Goal: Information Seeking & Learning: Learn about a topic

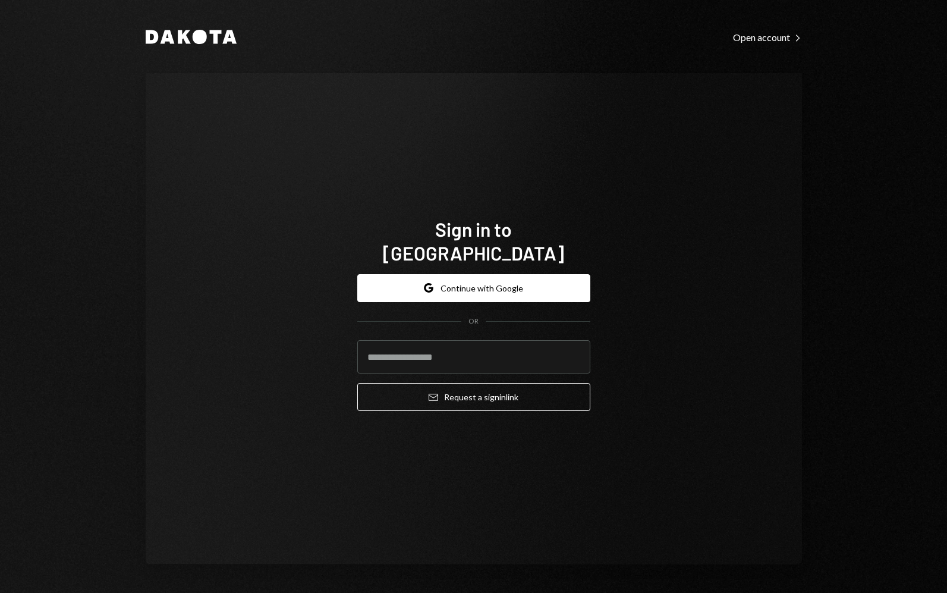
click at [557, 129] on div "Sign in to [GEOGRAPHIC_DATA] Google Continue with Google OR Email Request a sig…" at bounding box center [474, 318] width 657 height 491
click at [190, 33] on icon "Dakota" at bounding box center [191, 37] width 91 height 14
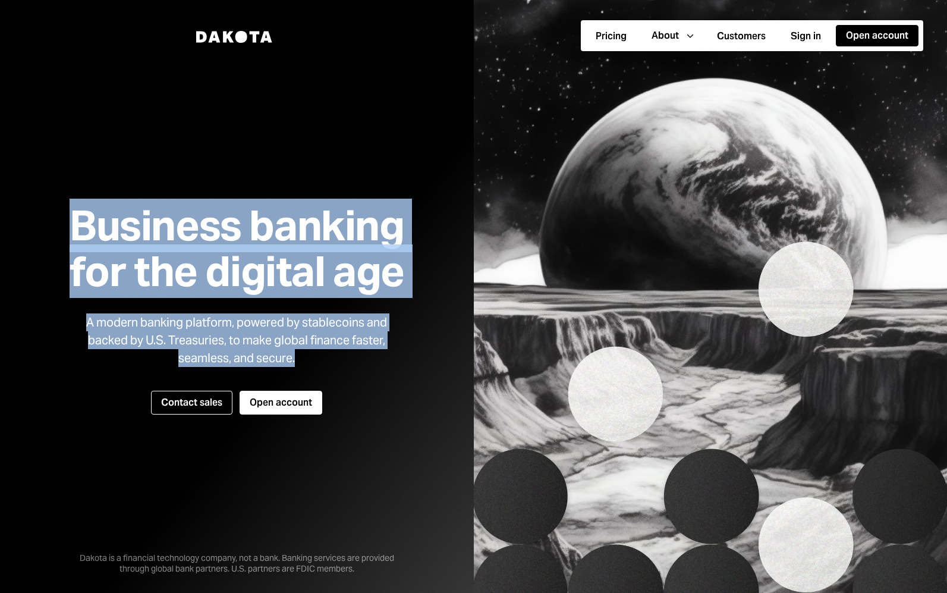
drag, startPoint x: 61, startPoint y: 214, endPoint x: 400, endPoint y: 360, distance: 369.4
click at [400, 360] on div "Business banking for the digital age A modern banking platform, powered by stab…" at bounding box center [236, 297] width 393 height 378
copy div "Business banking for the digital age A modern banking platform, powered by stab…"
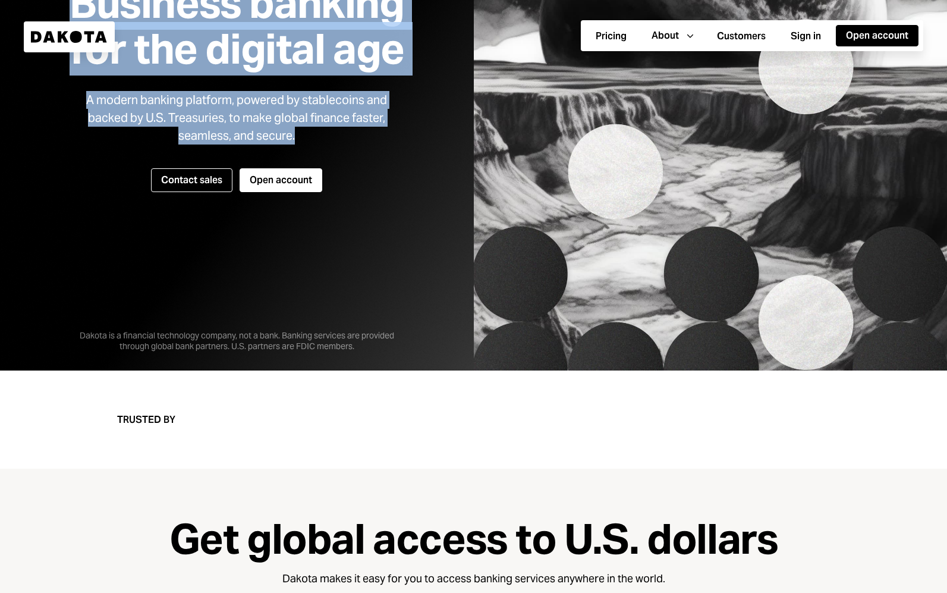
scroll to position [225, 0]
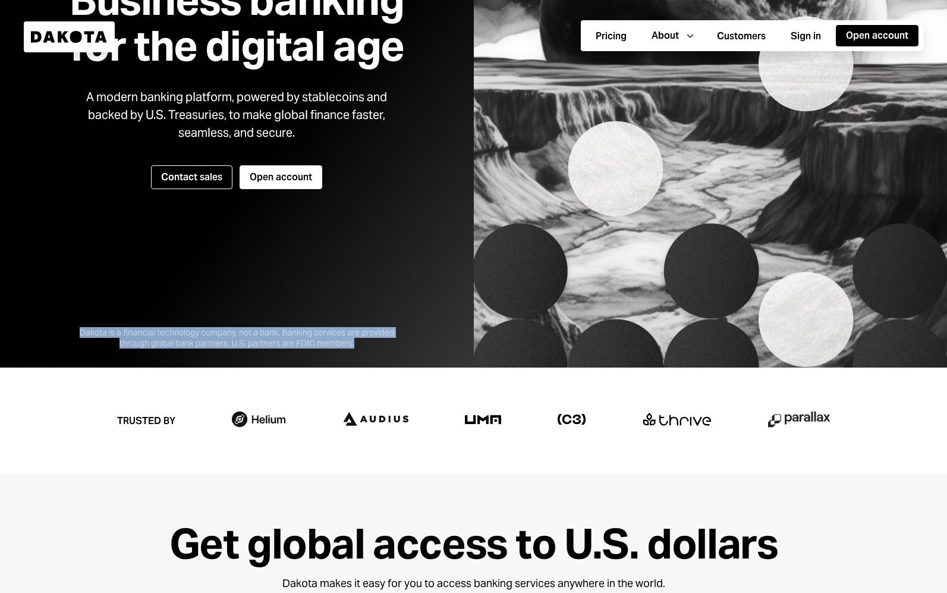
drag, startPoint x: 75, startPoint y: 328, endPoint x: 375, endPoint y: 346, distance: 300.3
click at [375, 346] on div "Dakota is a financial technology company, not a bank. Banking services are prov…" at bounding box center [236, 328] width 357 height 40
copy div "Dakota is a financial technology company, not a bank. Banking services are prov…"
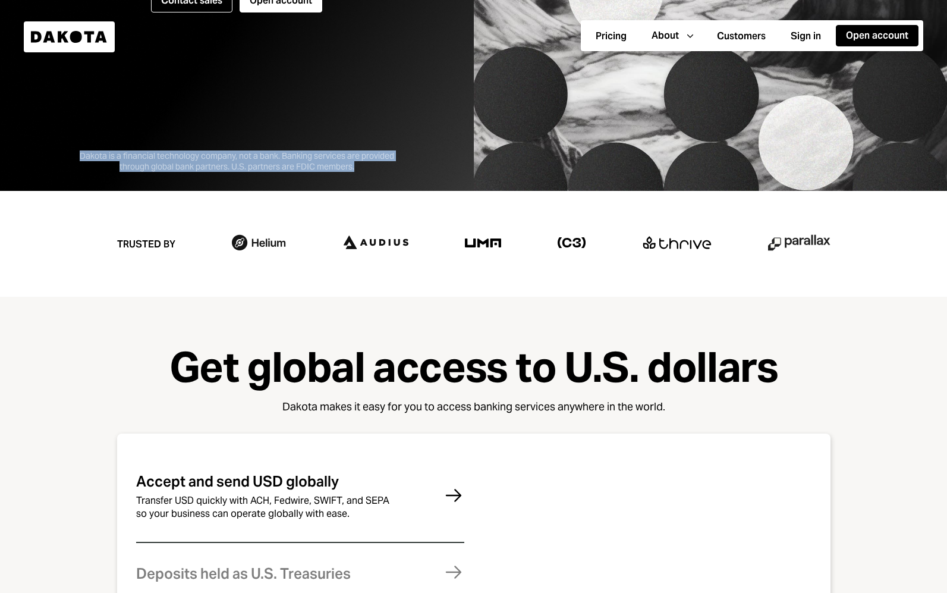
scroll to position [419, 0]
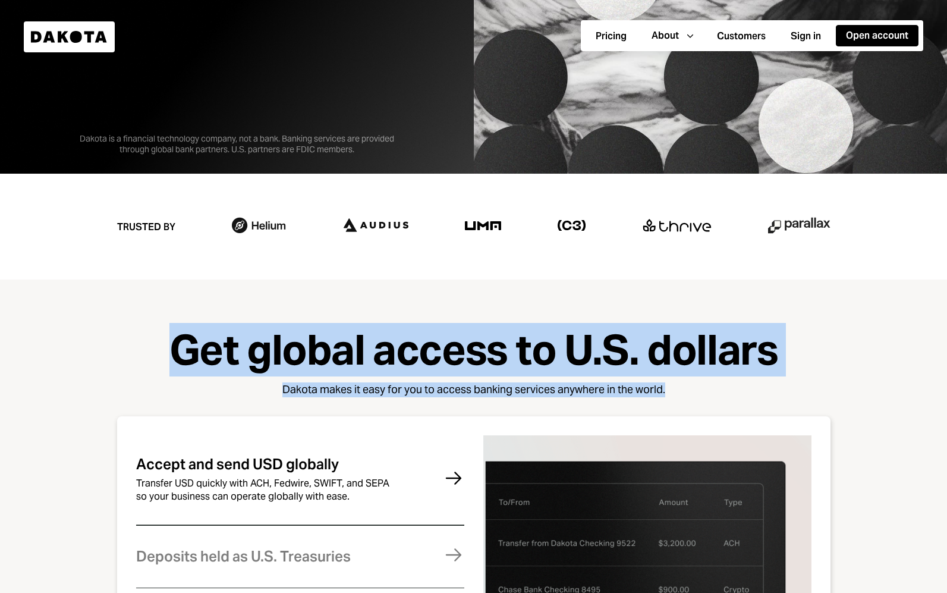
drag, startPoint x: 175, startPoint y: 346, endPoint x: 672, endPoint y: 397, distance: 499.2
click at [672, 397] on div "Get global access to U.S. dollars Dakota makes it easy for you to access bankin…" at bounding box center [474, 592] width 852 height 530
copy div "Get global access to U.S. dollars Dakota makes it easy for you to access bankin…"
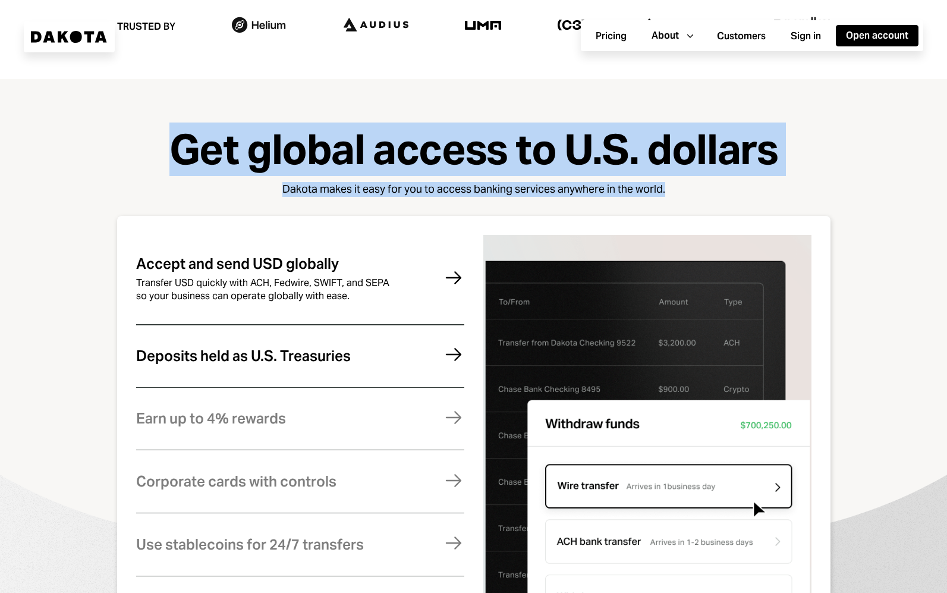
scroll to position [654, 0]
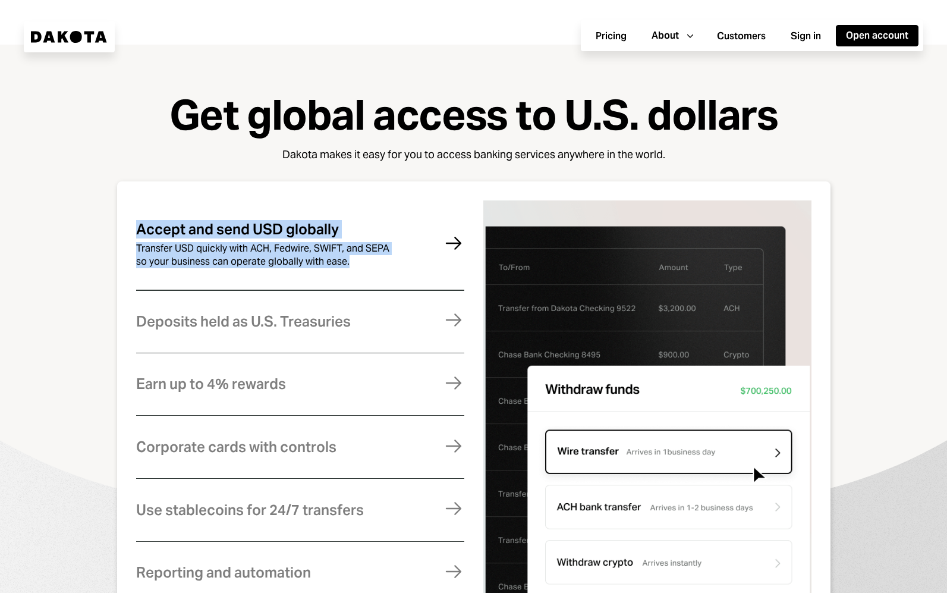
drag, startPoint x: 133, startPoint y: 230, endPoint x: 373, endPoint y: 276, distance: 244.6
click at [373, 276] on div "Accept and send USD globally Transfer USD quickly with ACH, Fedwire, SWIFT, and…" at bounding box center [474, 401] width 714 height 441
copy div "Accept and send USD globally Transfer USD quickly with ACH, Fedwire, SWIFT, and…"
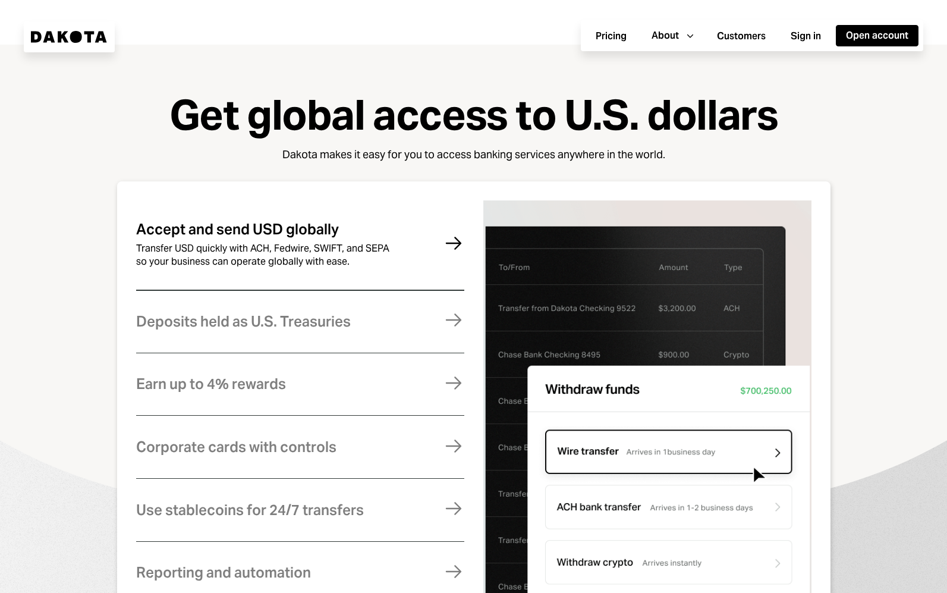
click at [458, 237] on icon "Right Arrow" at bounding box center [453, 243] width 21 height 21
click at [454, 244] on icon "Right Arrow" at bounding box center [453, 243] width 21 height 21
click at [335, 248] on div "Transfer USD quickly with ACH, Fedwire, SWIFT, and SEPA so your business can op…" at bounding box center [267, 255] width 262 height 26
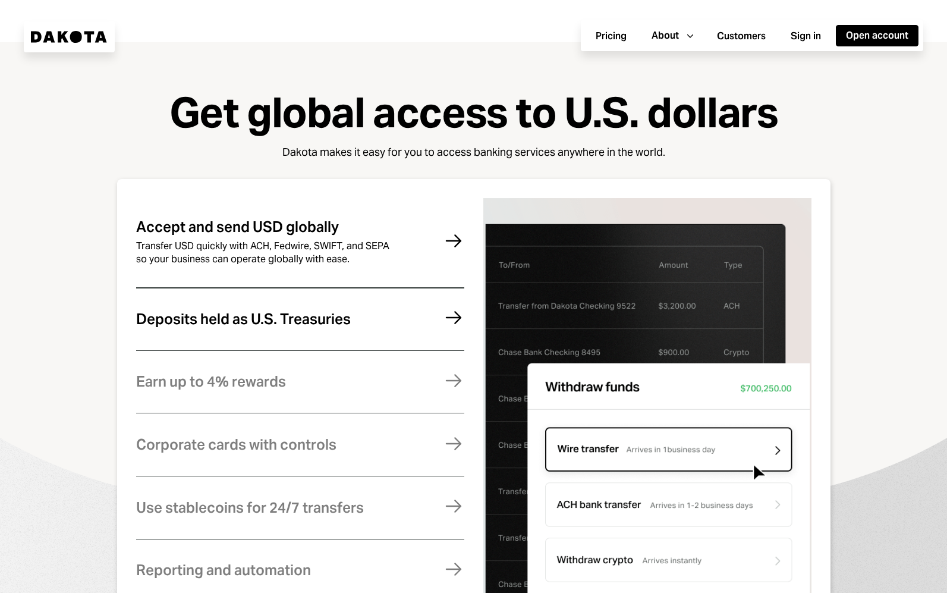
click at [274, 324] on div "Deposits held as U.S. Treasuries" at bounding box center [243, 319] width 215 height 15
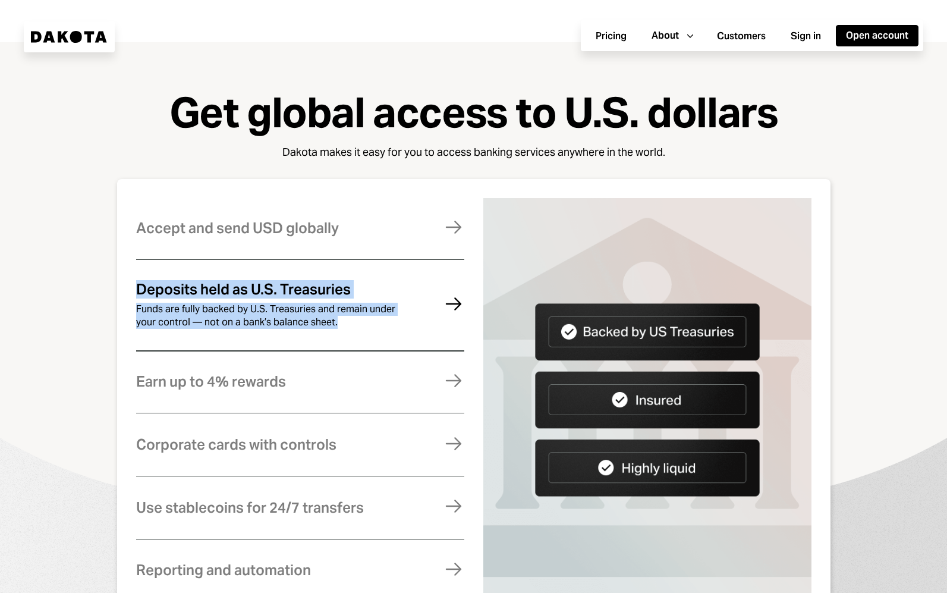
drag, startPoint x: 136, startPoint y: 288, endPoint x: 351, endPoint y: 325, distance: 218.5
click at [351, 325] on div "Deposits held as U.S. Treasuries Funds are fully backed by U.S. Treasuries and …" at bounding box center [267, 305] width 262 height 46
copy div "Deposits held as U.S. Treasuries Funds are fully backed by U.S. Treasuries and …"
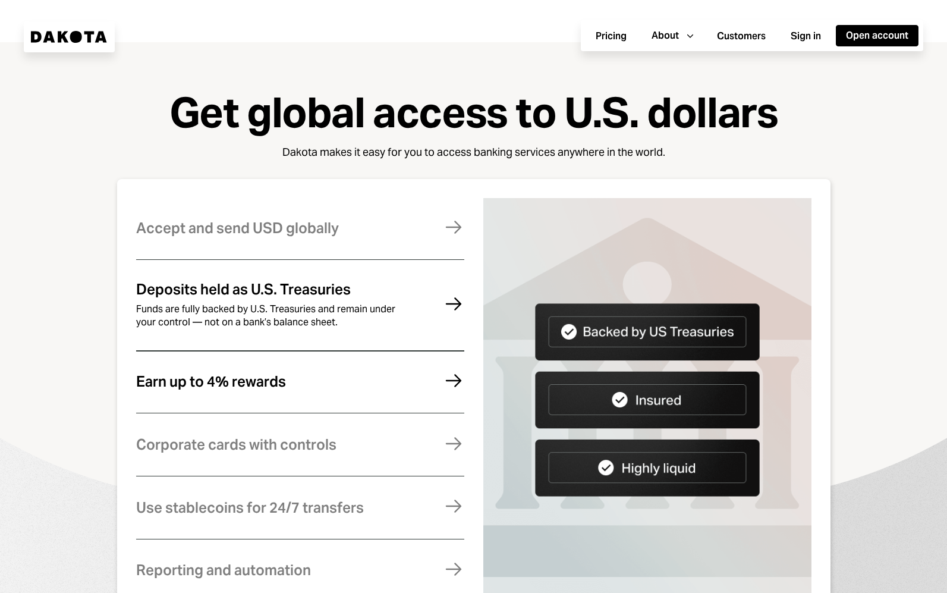
click at [245, 378] on div "Earn up to 4% rewards" at bounding box center [211, 381] width 150 height 15
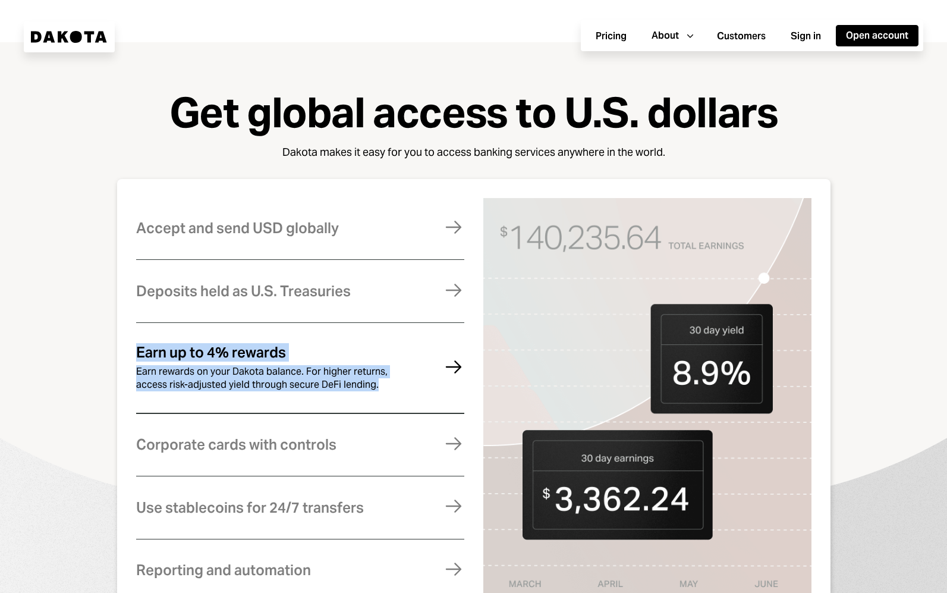
drag, startPoint x: 136, startPoint y: 351, endPoint x: 382, endPoint y: 384, distance: 248.4
click at [382, 384] on div "Earn up to 4% rewards Earn rewards on your Dakota balance. For higher returns, …" at bounding box center [267, 368] width 262 height 46
copy div "Earn up to 4% rewards Earn rewards on your Dakota balance. For higher returns, …"
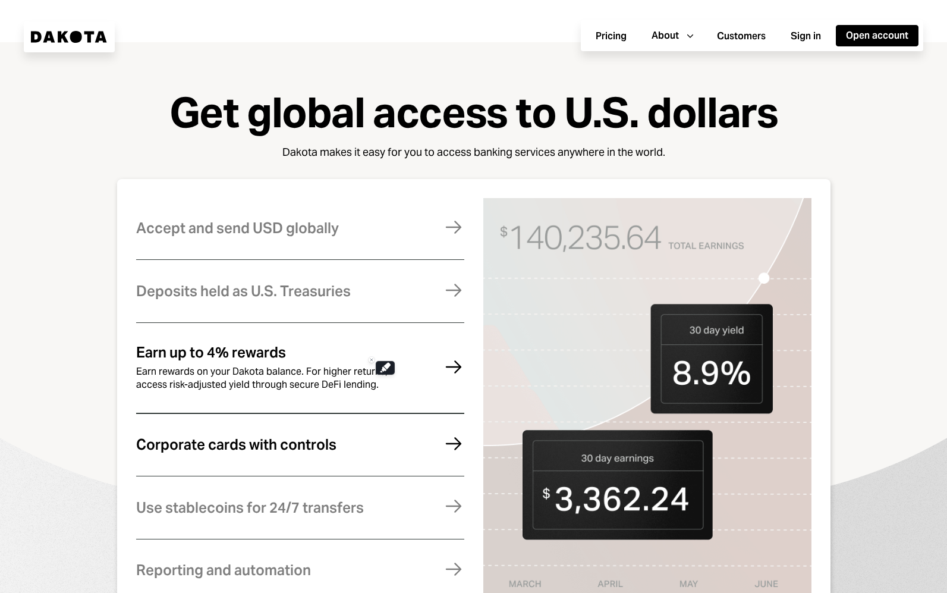
click at [313, 444] on div "Corporate cards with controls" at bounding box center [236, 444] width 200 height 15
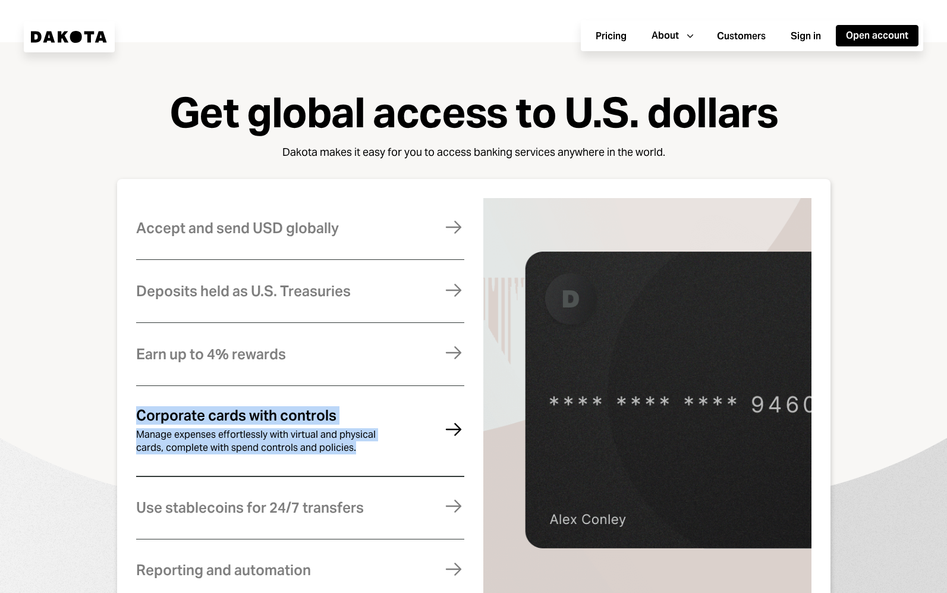
drag, startPoint x: 135, startPoint y: 414, endPoint x: 369, endPoint y: 454, distance: 237.1
click at [369, 454] on div "Corporate cards with controls Manage expenses effortlessly with virtual and phy…" at bounding box center [267, 431] width 262 height 46
copy div "Corporate cards with controls Manage expenses effortlessly with virtual and phy…"
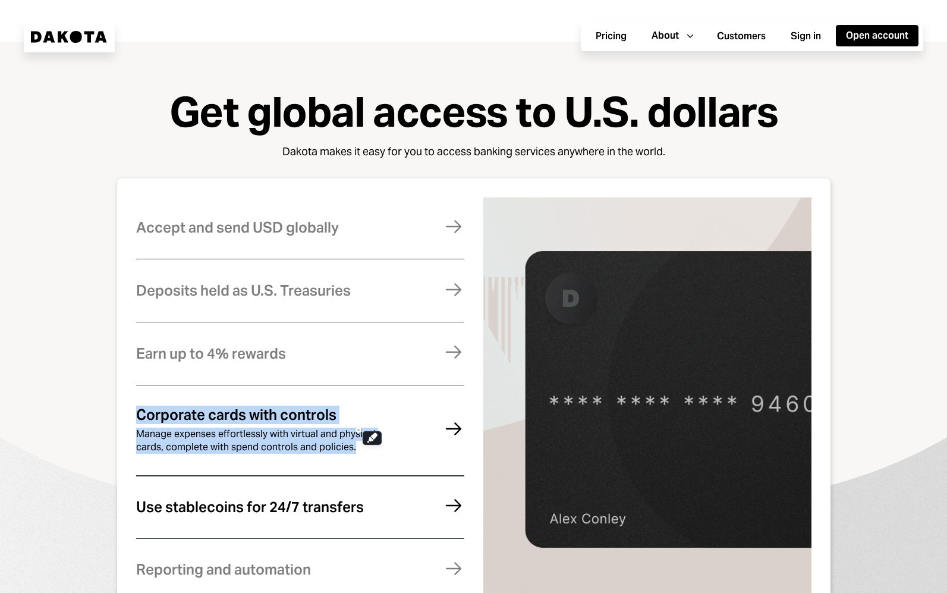
scroll to position [659, 0]
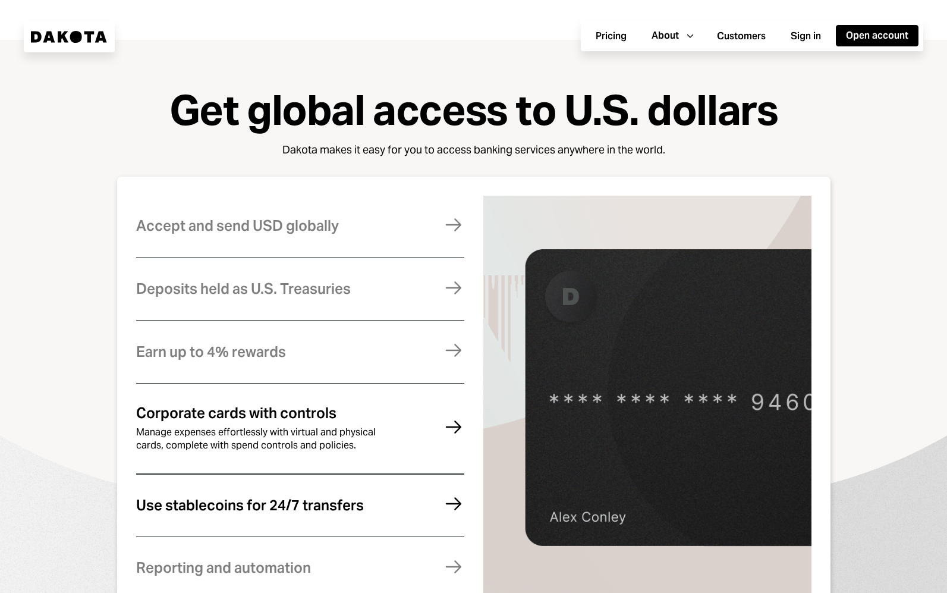
click at [231, 525] on div "Use stablecoins for 24/7 transfers Move money instantly and globally, without f…" at bounding box center [300, 505] width 328 height 58
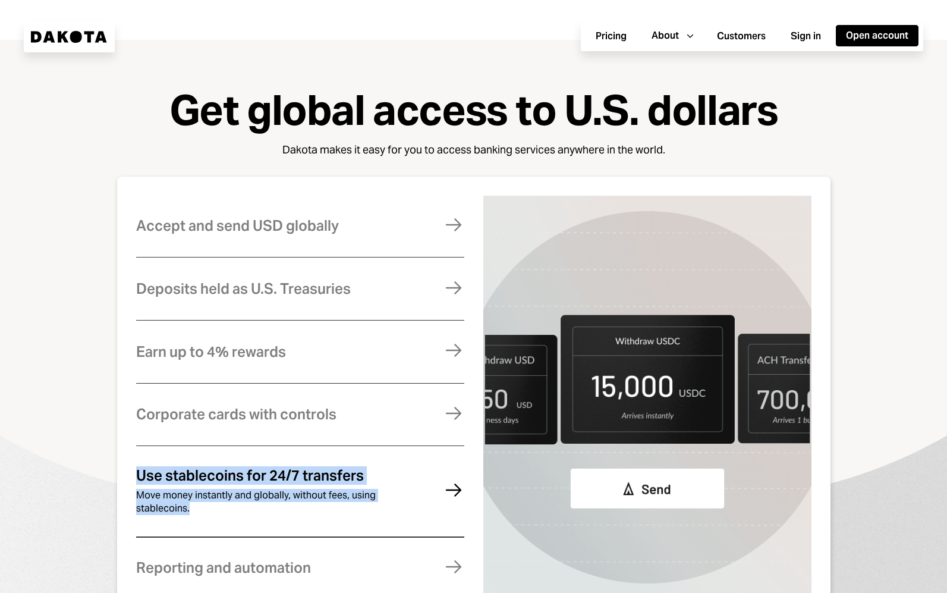
drag, startPoint x: 140, startPoint y: 475, endPoint x: 269, endPoint y: 503, distance: 131.6
click at [269, 503] on div "Use stablecoins for 24/7 transfers Move money instantly and globally, without f…" at bounding box center [267, 491] width 262 height 46
copy div "Use stablecoins for 24/7 transfers Move money instantly and globally, without f…"
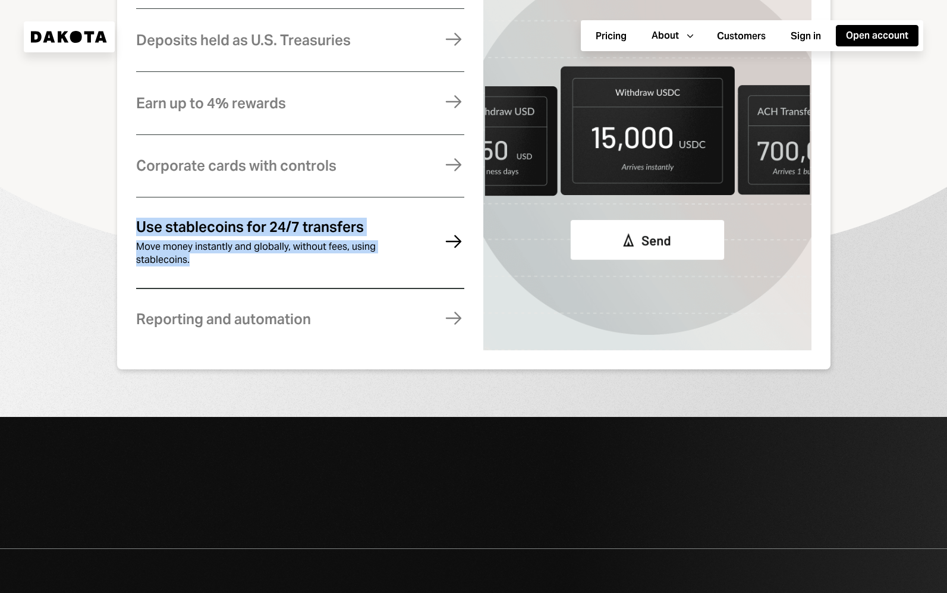
scroll to position [950, 0]
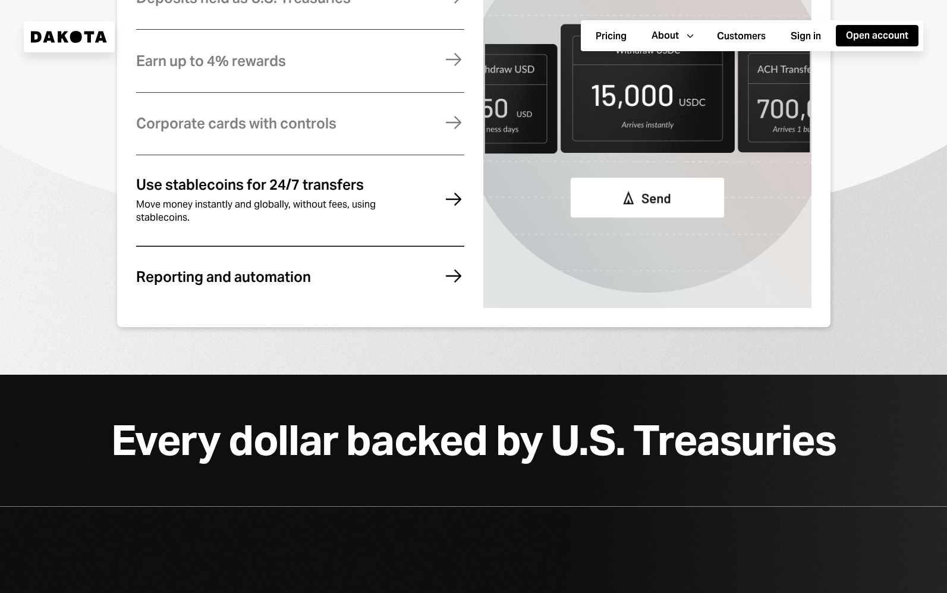
click at [177, 274] on div "Reporting and automation" at bounding box center [223, 276] width 175 height 15
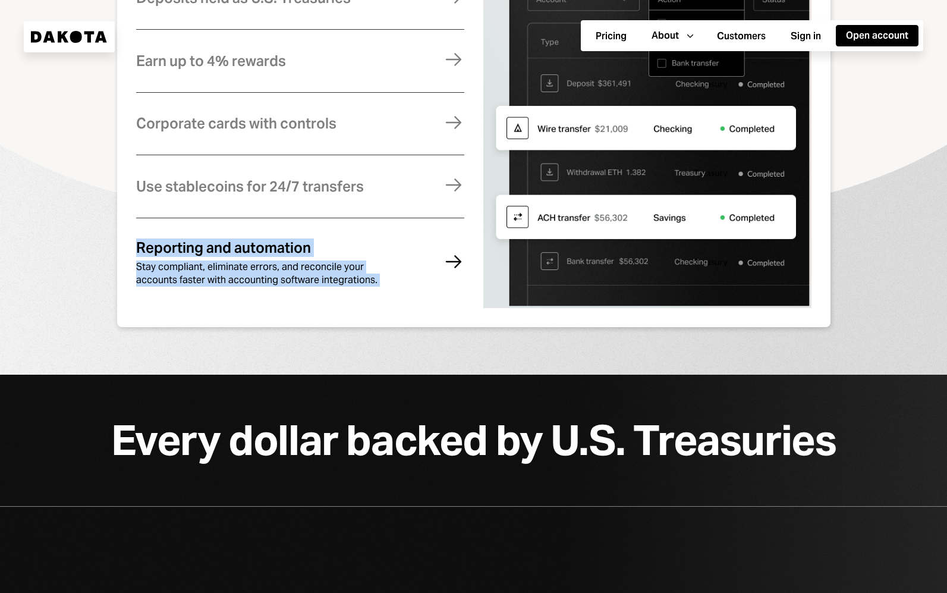
drag, startPoint x: 137, startPoint y: 239, endPoint x: 425, endPoint y: 283, distance: 291.2
click at [425, 283] on div "Reporting and automation Stay compliant, eliminate errors, and reconcile your a…" at bounding box center [300, 263] width 328 height 89
copy div "Reporting and automation Stay compliant, eliminate errors, and reconcile your a…"
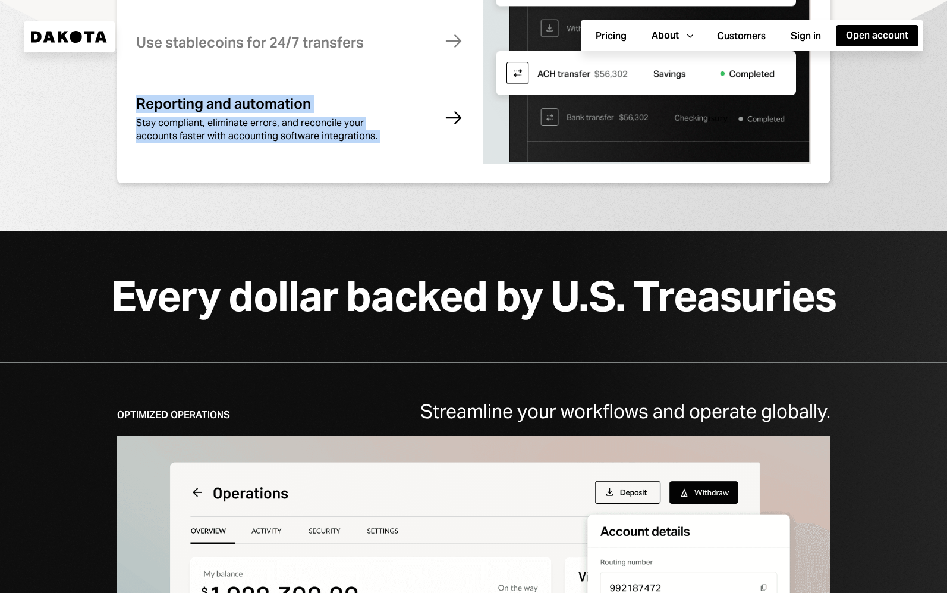
scroll to position [1151, 0]
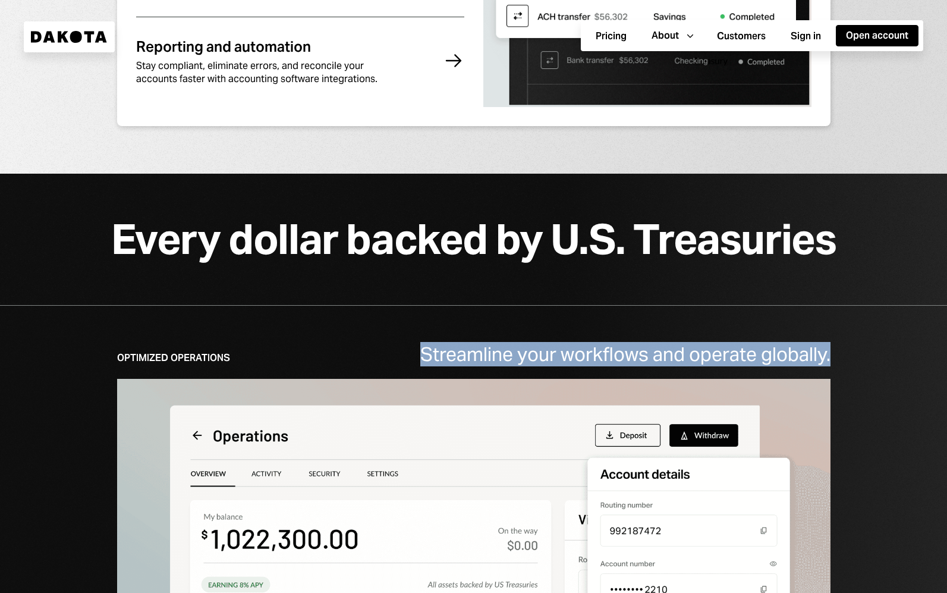
drag, startPoint x: 419, startPoint y: 353, endPoint x: 853, endPoint y: 366, distance: 434.9
click at [853, 366] on div "Optimized Operations Streamline your workflows and operate globally. Faster Glo…" at bounding box center [473, 579] width 947 height 548
copy div "Streamline your workflows and operate globally."
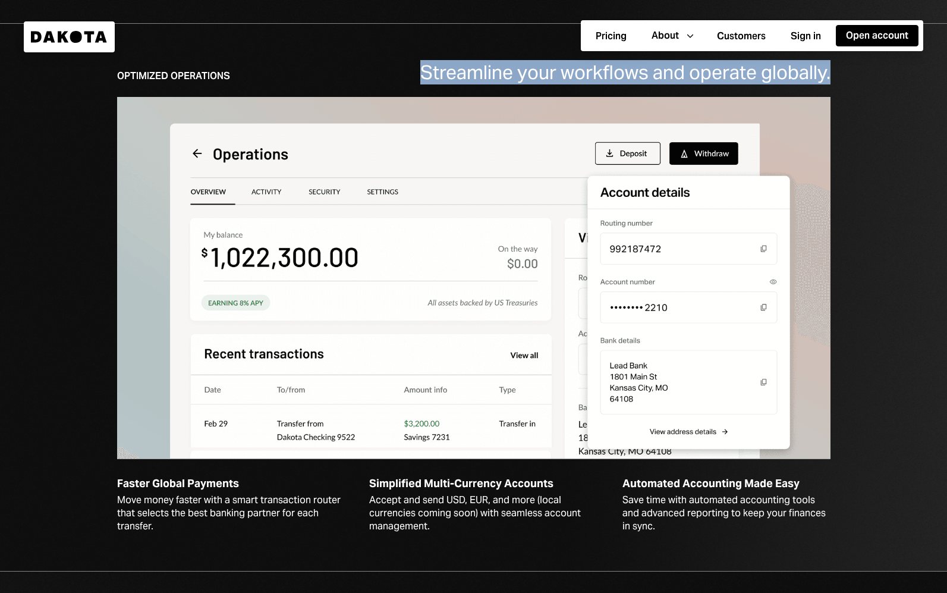
scroll to position [1448, 0]
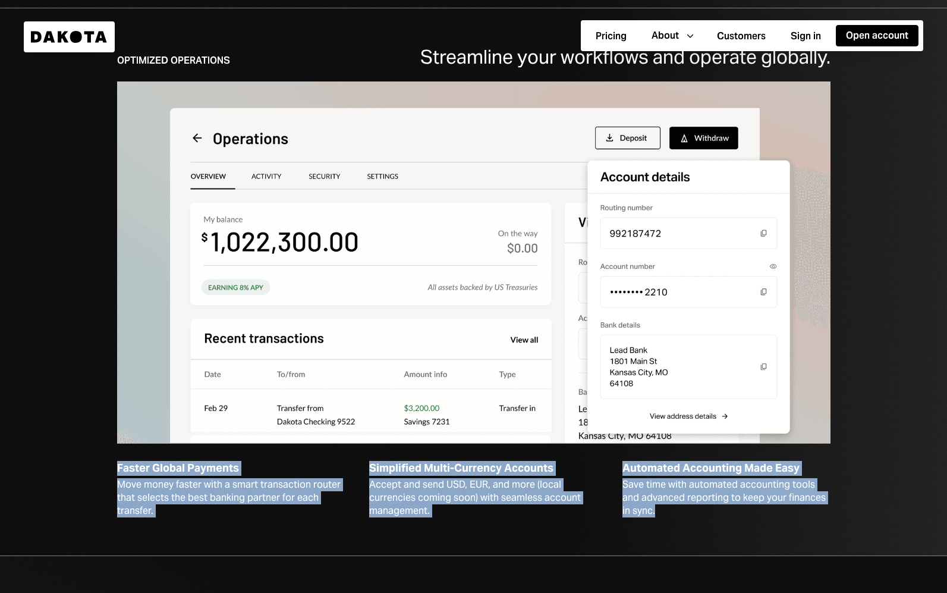
drag, startPoint x: 108, startPoint y: 467, endPoint x: 817, endPoint y: 513, distance: 709.8
click at [817, 513] on div "Optimized Operations Streamline your workflows and operate globally. Faster Glo…" at bounding box center [473, 282] width 947 height 548
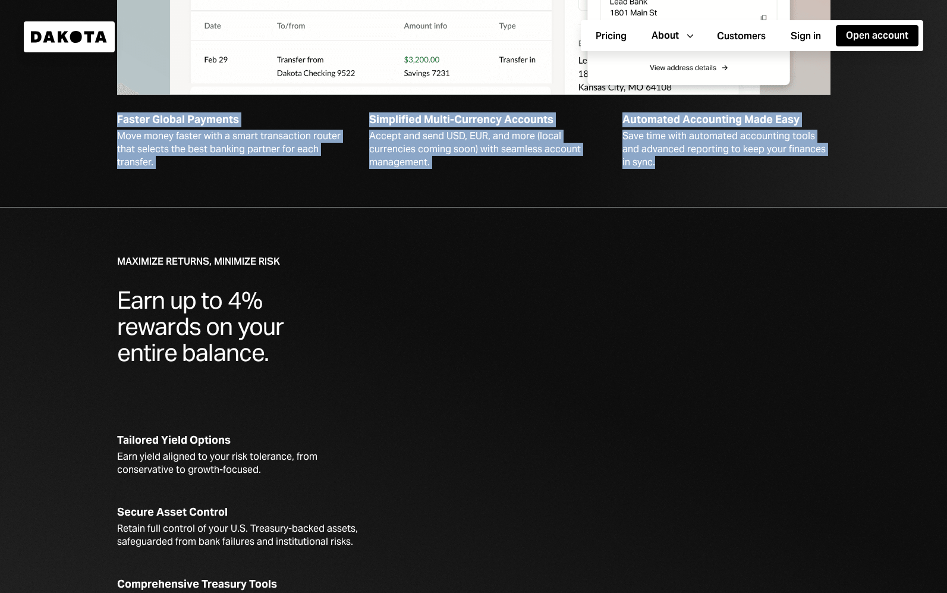
scroll to position [1848, 0]
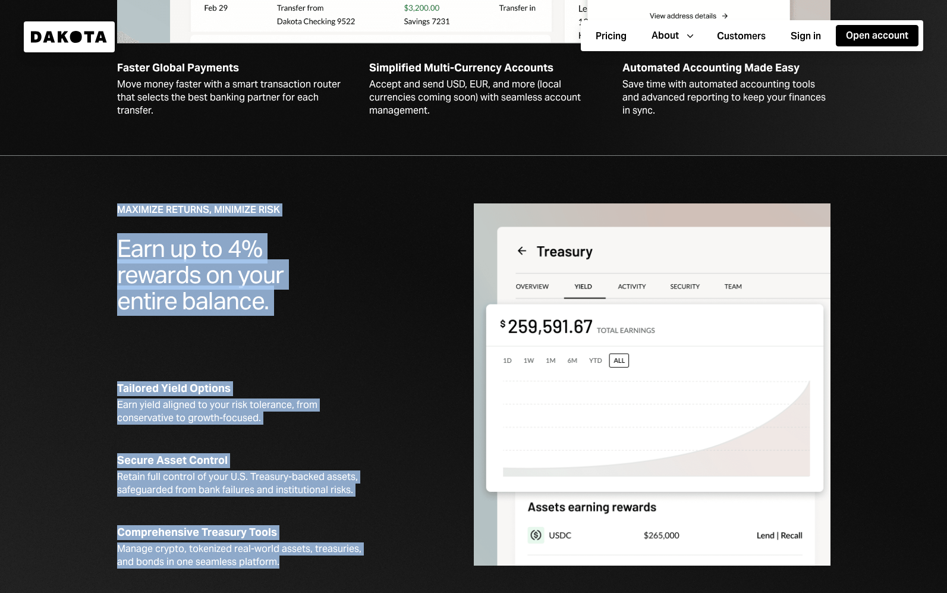
drag, startPoint x: 118, startPoint y: 205, endPoint x: 328, endPoint y: 560, distance: 412.5
click at [328, 560] on div "Maximize Returns, Minimize Risk Earn up to 4% rewards on your entire balance. T…" at bounding box center [295, 385] width 357 height 365
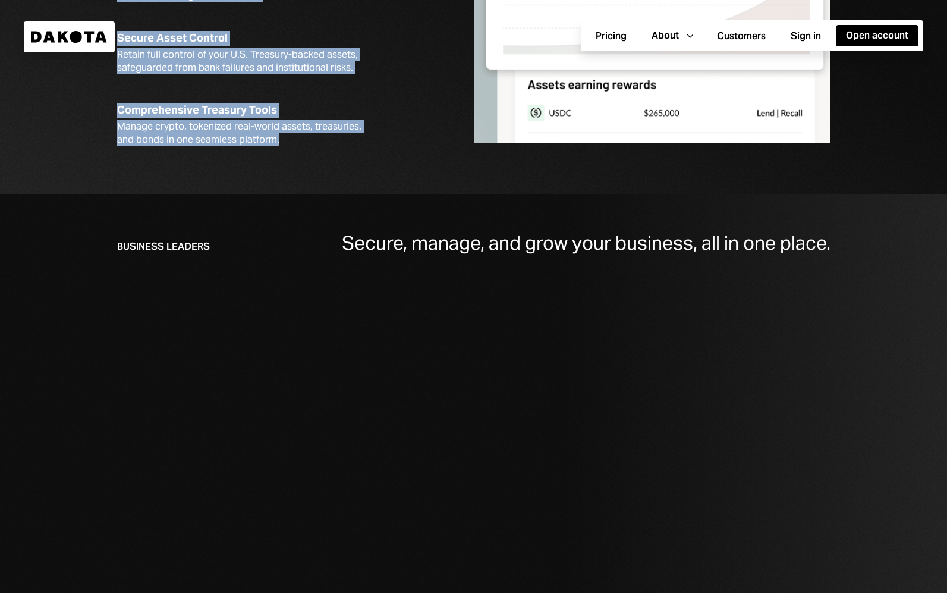
scroll to position [2647, 0]
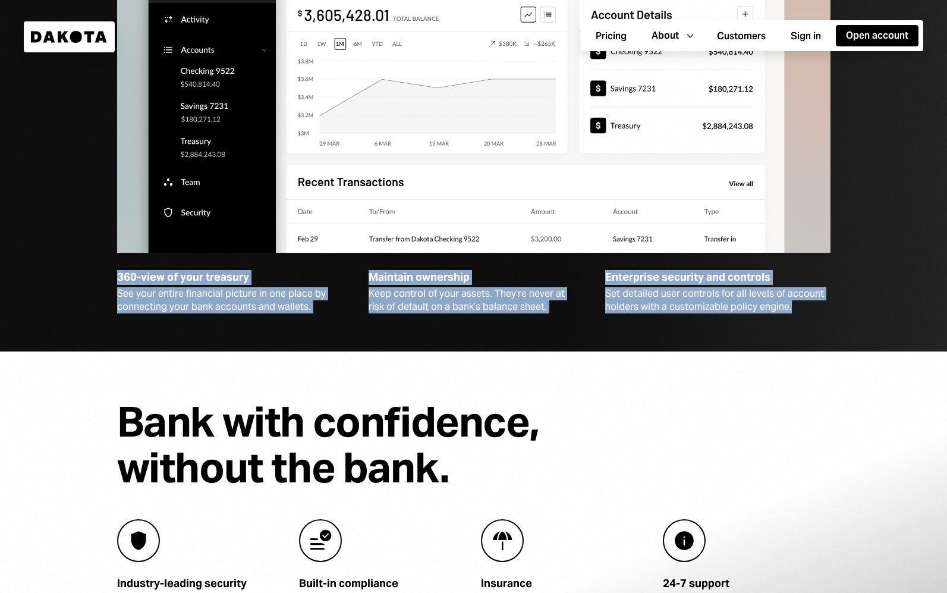
drag, startPoint x: 110, startPoint y: 275, endPoint x: 850, endPoint y: 314, distance: 741.4
click at [850, 314] on div "Business Leaders Secure, manage, and grow your business, all in one place. 360-…" at bounding box center [473, 84] width 947 height 534
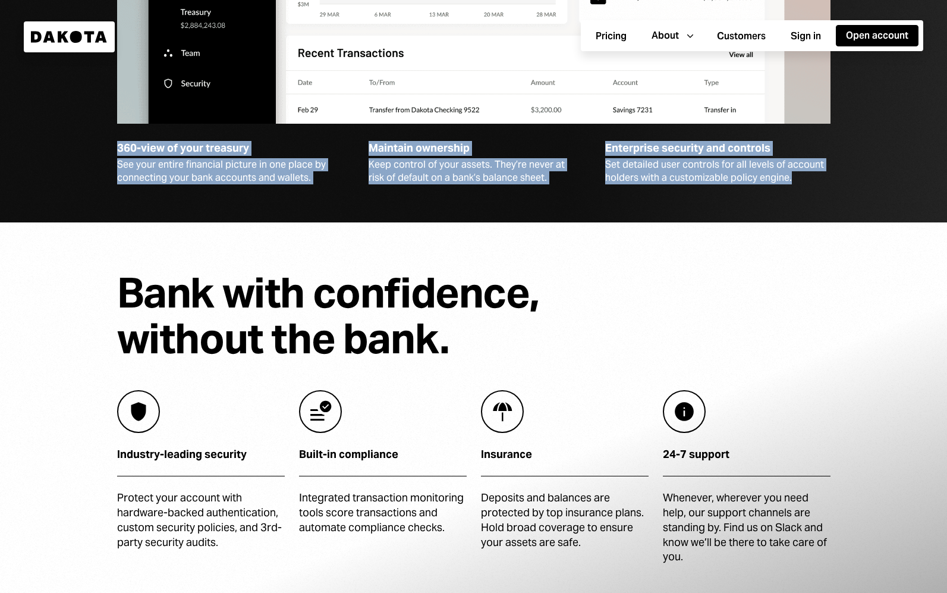
scroll to position [2849, 0]
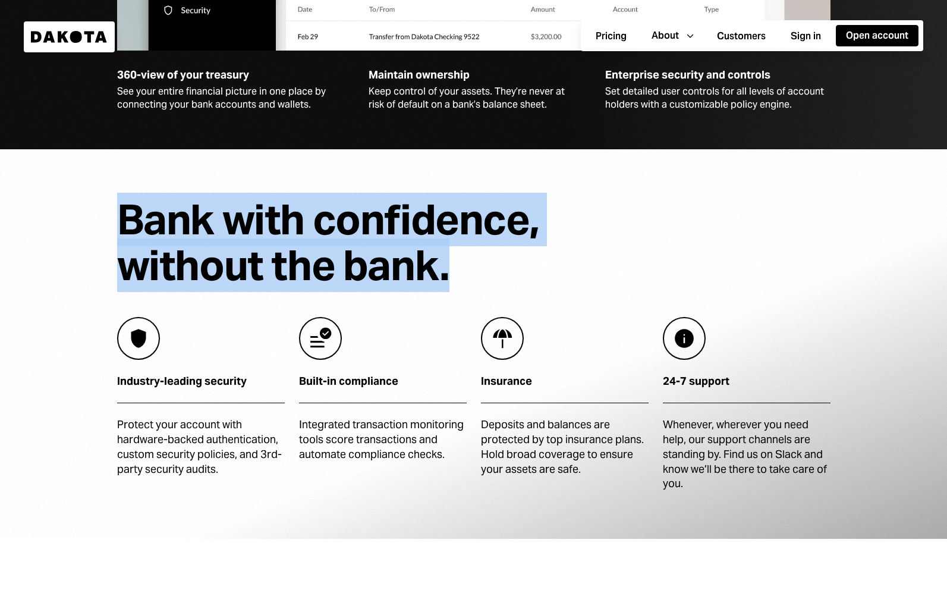
drag, startPoint x: 120, startPoint y: 212, endPoint x: 517, endPoint y: 284, distance: 403.3
click at [517, 284] on div "Bank with confidence, without the bank." at bounding box center [345, 243] width 457 height 92
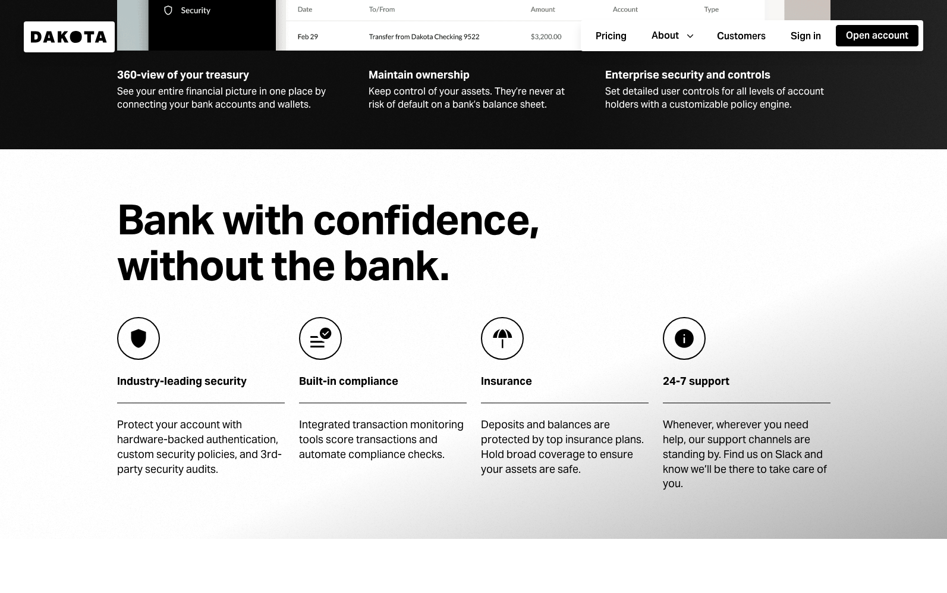
drag, startPoint x: 114, startPoint y: 379, endPoint x: 746, endPoint y: 492, distance: 642.2
click at [746, 492] on div at bounding box center [473, 344] width 947 height 390
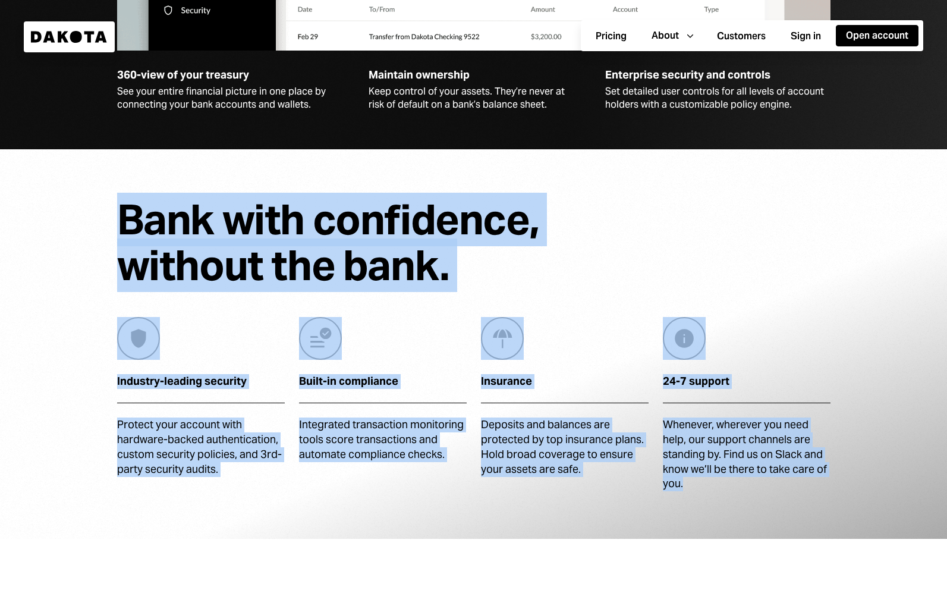
drag, startPoint x: 725, startPoint y: 491, endPoint x: 106, endPoint y: 379, distance: 629.1
click at [106, 379] on div "Bank with confidence, without the bank. Industry-leading security Protect your …" at bounding box center [473, 344] width 947 height 390
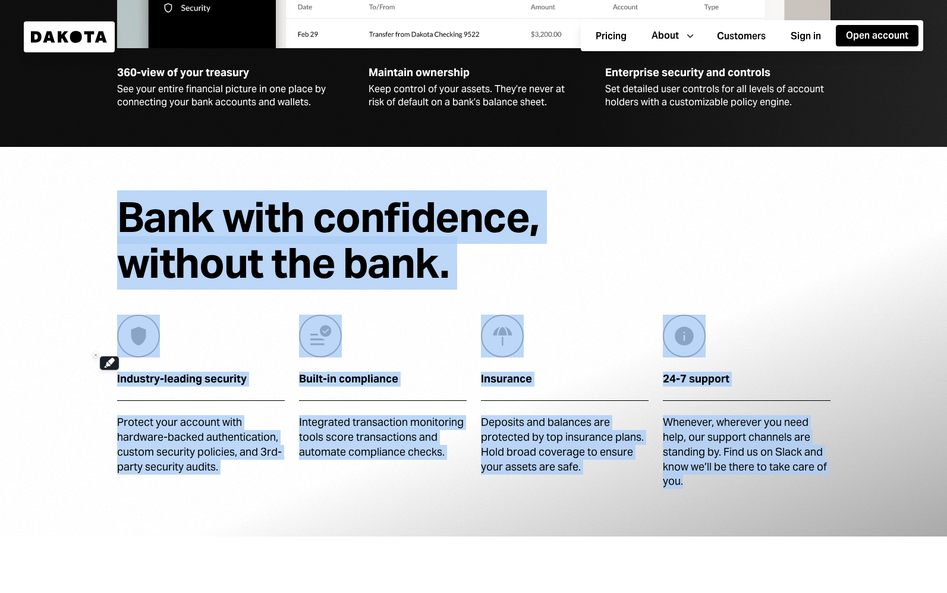
scroll to position [3243, 0]
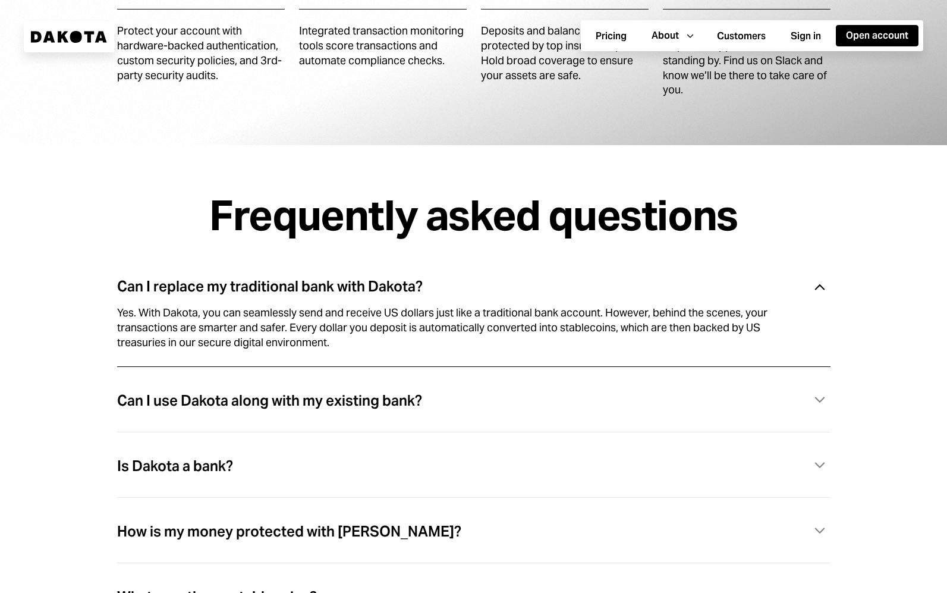
drag, startPoint x: 122, startPoint y: 284, endPoint x: 307, endPoint y: 335, distance: 192.5
click at [307, 335] on div "Can I replace my traditional bank with Dakota? Caret Down Yes. With Dakota, you…" at bounding box center [474, 324] width 714 height 114
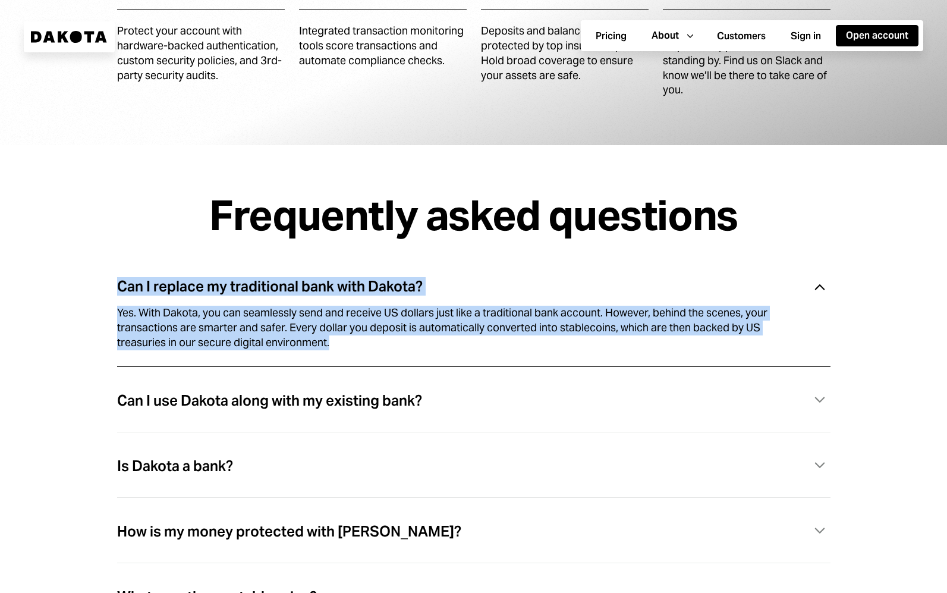
drag, startPoint x: 365, startPoint y: 352, endPoint x: 123, endPoint y: 264, distance: 258.1
click at [123, 264] on div "Frequently asked questions Can I replace my traditional bank with Dakota? Caret…" at bounding box center [473, 443] width 947 height 596
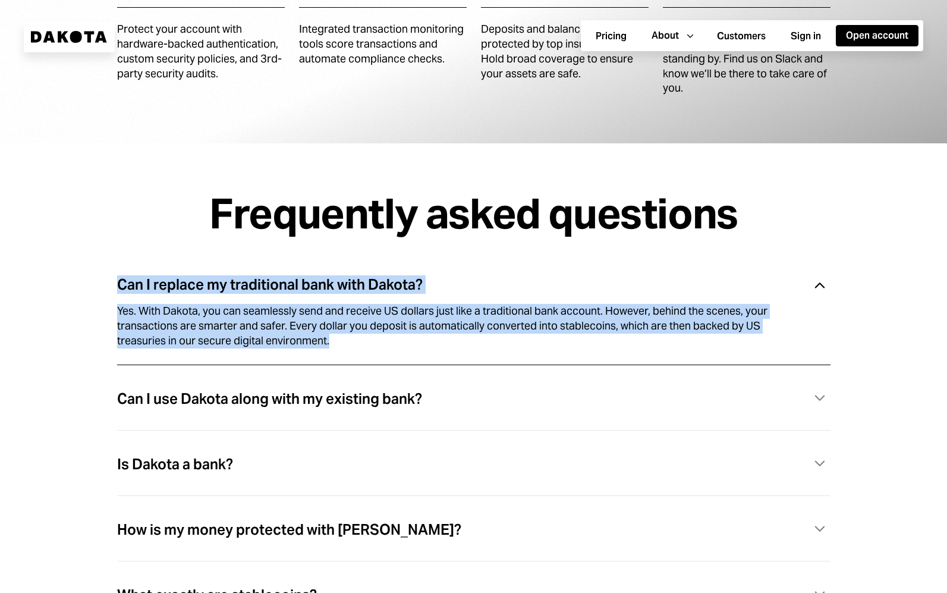
scroll to position [3245, 0]
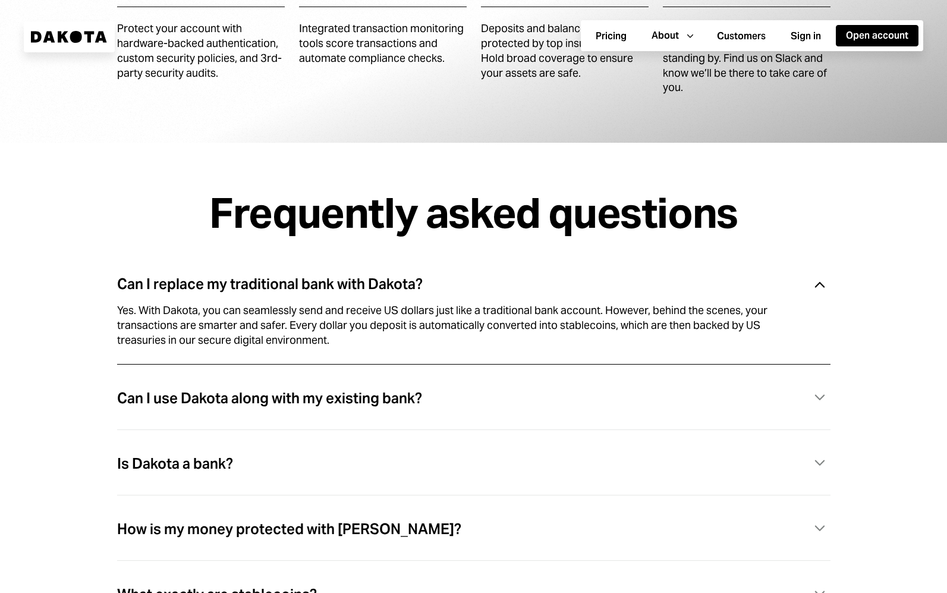
click at [291, 405] on div "Can I use Dakota along with my existing bank?" at bounding box center [269, 398] width 305 height 15
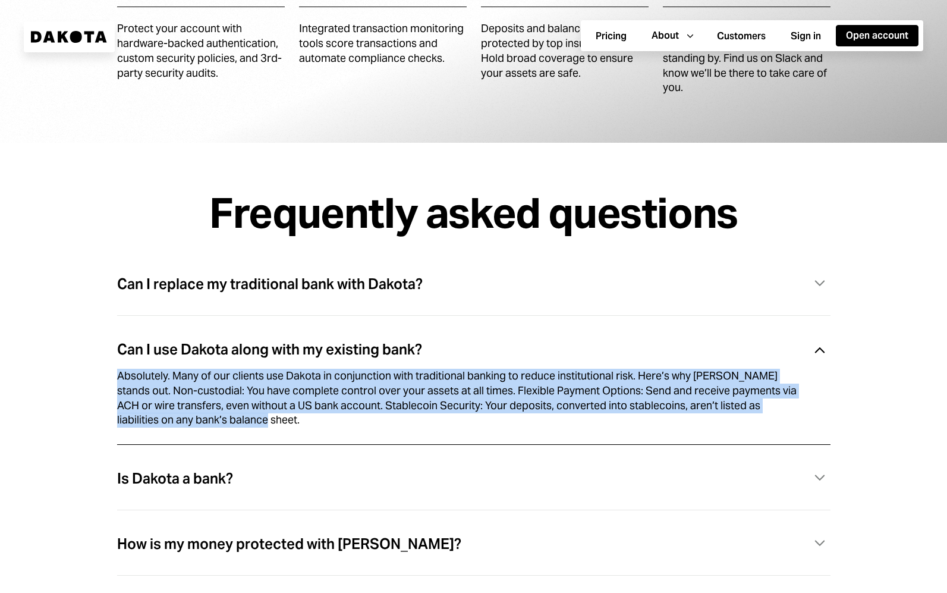
drag, startPoint x: 116, startPoint y: 368, endPoint x: 304, endPoint y: 429, distance: 197.7
click at [304, 429] on div "Can I replace my traditional bank with Dakota? Caret Down Can I use Dakota alon…" at bounding box center [474, 485] width 852 height 441
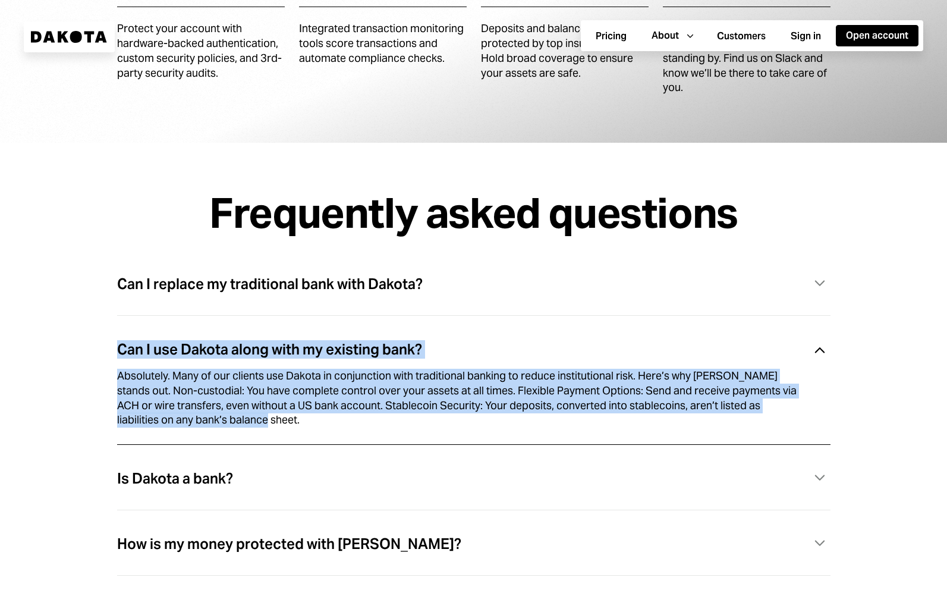
drag, startPoint x: 121, startPoint y: 347, endPoint x: 347, endPoint y: 425, distance: 239.4
click at [347, 425] on div "Can I use Dakota along with my existing bank? Caret Down Absolutely. Many of ou…" at bounding box center [474, 394] width 714 height 129
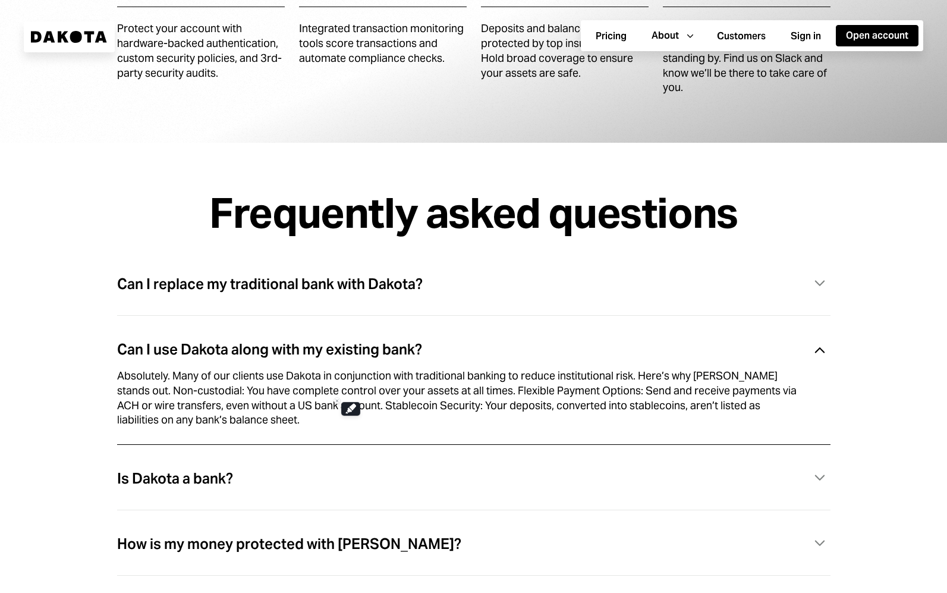
click at [380, 477] on div "Is Dakota a bank? Caret Down" at bounding box center [474, 478] width 714 height 24
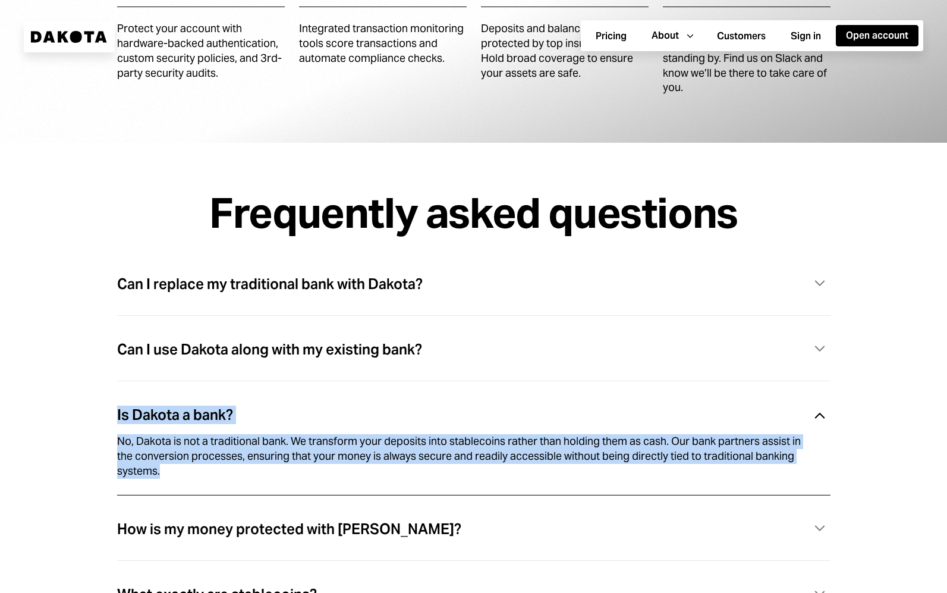
drag, startPoint x: 112, startPoint y: 408, endPoint x: 296, endPoint y: 486, distance: 199.1
click at [296, 486] on div "Can I replace my traditional bank with Dakota? Caret Down Can I use Dakota alon…" at bounding box center [474, 478] width 852 height 426
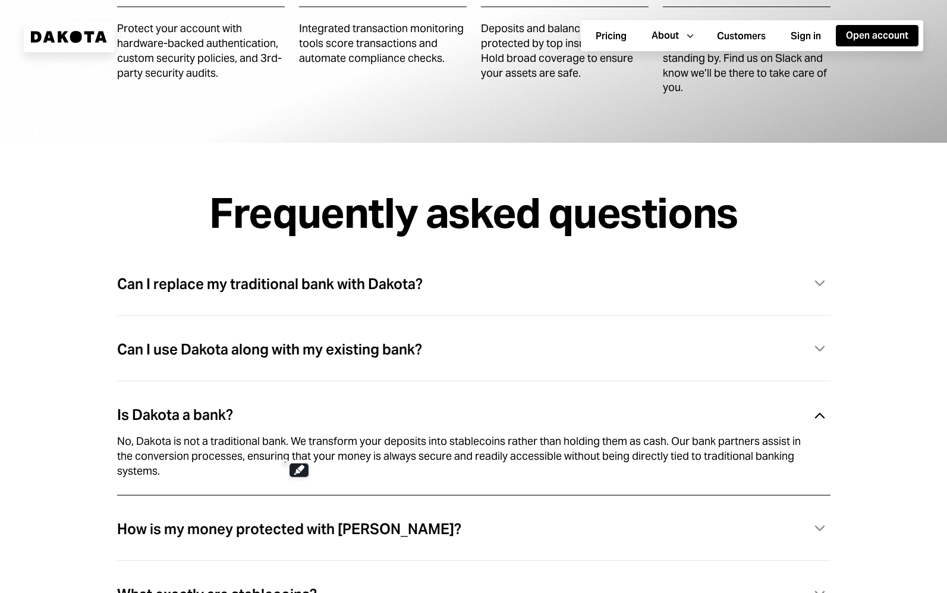
click at [261, 522] on div "How is my money protected with [PERSON_NAME]?" at bounding box center [289, 529] width 344 height 15
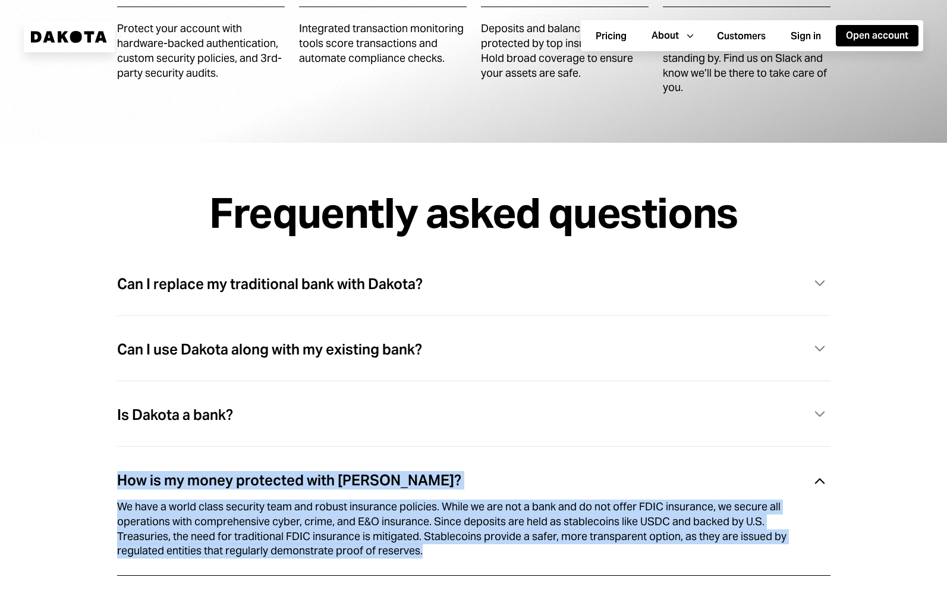
drag, startPoint x: 111, startPoint y: 475, endPoint x: 512, endPoint y: 563, distance: 410.4
click at [512, 563] on div "Can I replace my traditional bank with Dakota? Caret Down Can I use Dakota alon…" at bounding box center [474, 485] width 852 height 441
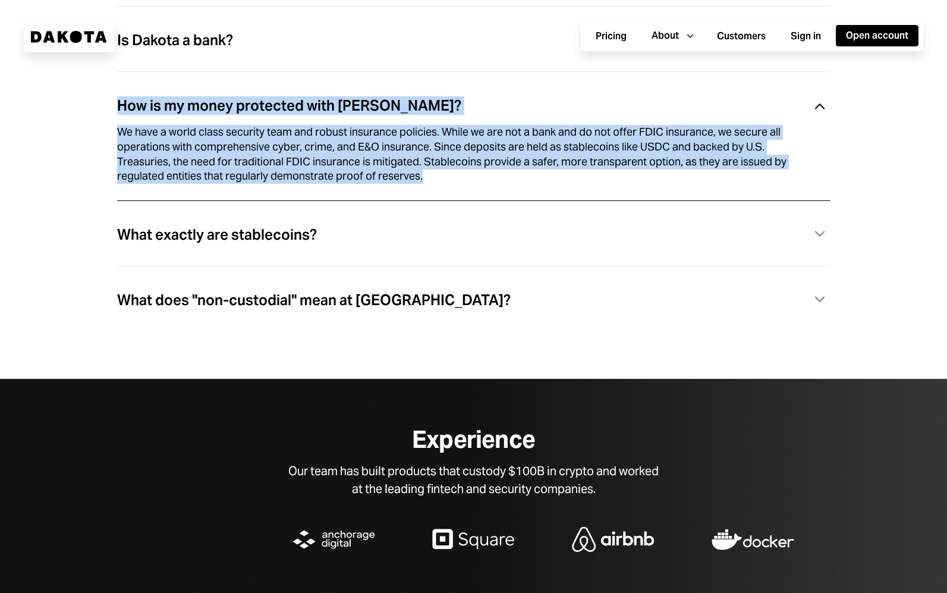
scroll to position [3624, 0]
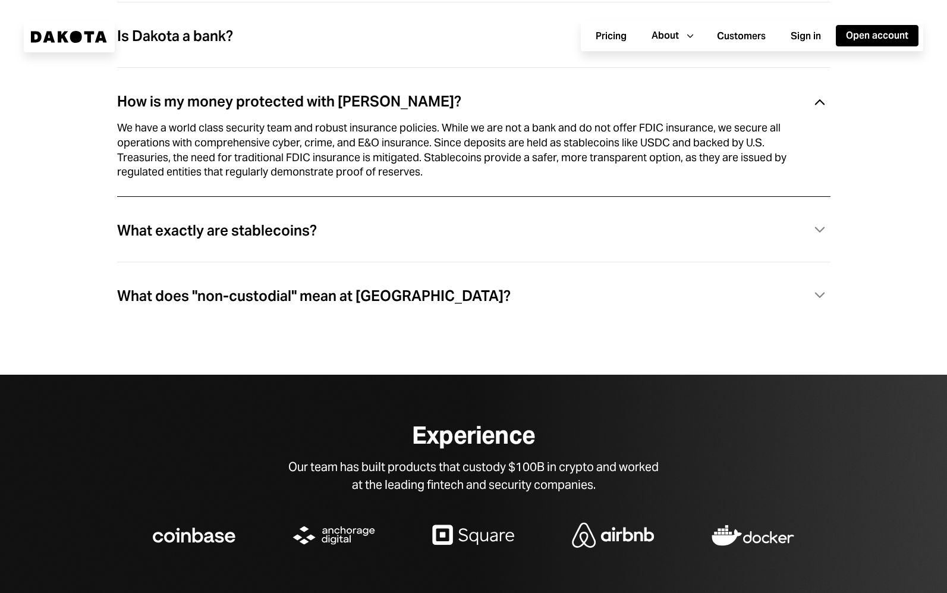
click at [305, 228] on div "What exactly are stablecoins?" at bounding box center [217, 230] width 200 height 15
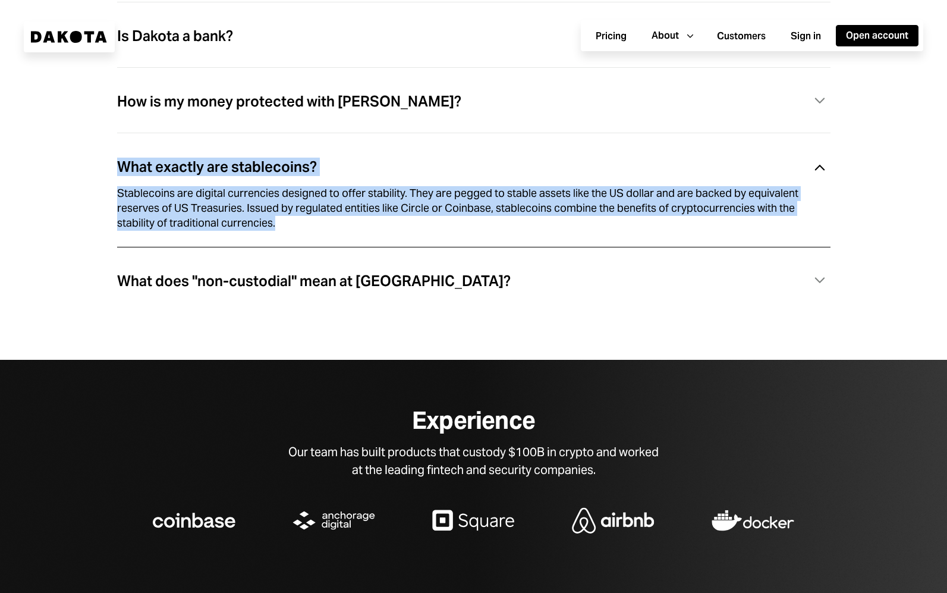
drag, startPoint x: 121, startPoint y: 162, endPoint x: 357, endPoint y: 244, distance: 250.0
click at [357, 244] on div "What exactly are stablecoins? Caret Down Stablecoins are digital currencies des…" at bounding box center [474, 204] width 714 height 114
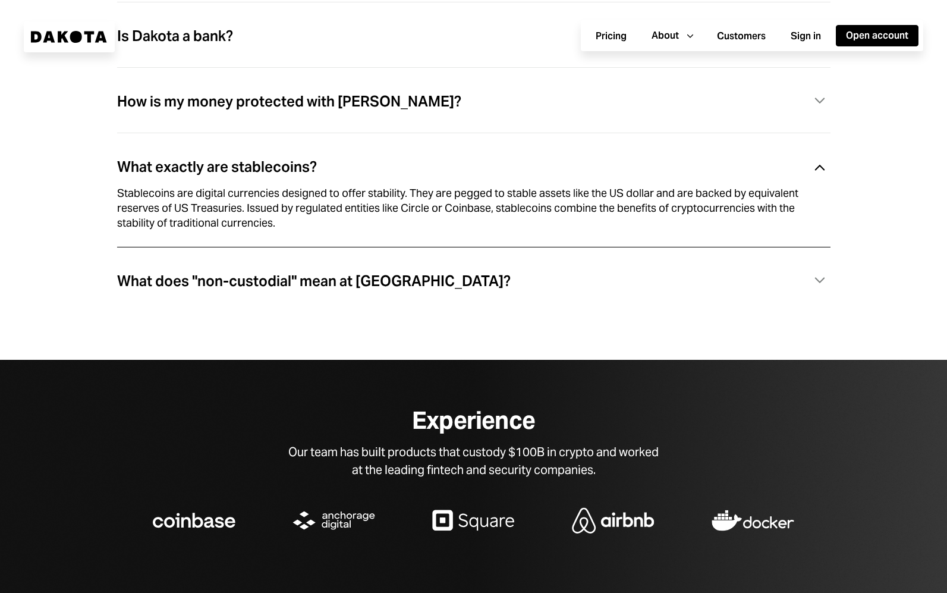
click at [210, 274] on div "What does "non-custodial" mean at [GEOGRAPHIC_DATA]?" at bounding box center [314, 281] width 394 height 15
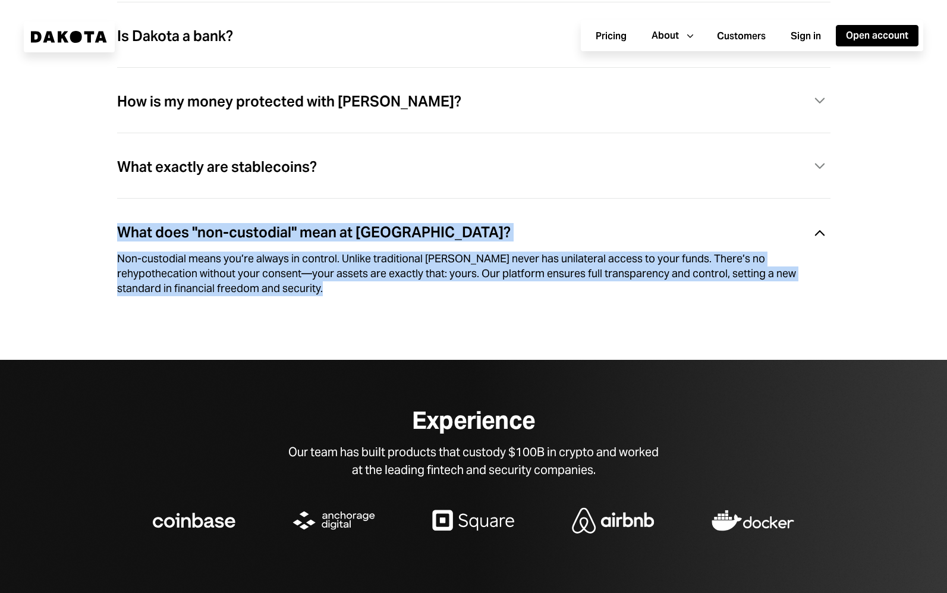
drag, startPoint x: 109, startPoint y: 228, endPoint x: 409, endPoint y: 304, distance: 309.7
click at [409, 304] on div "Can I replace my traditional bank with Dakota? Caret Down Can I use Dakota alon…" at bounding box center [474, 99] width 852 height 426
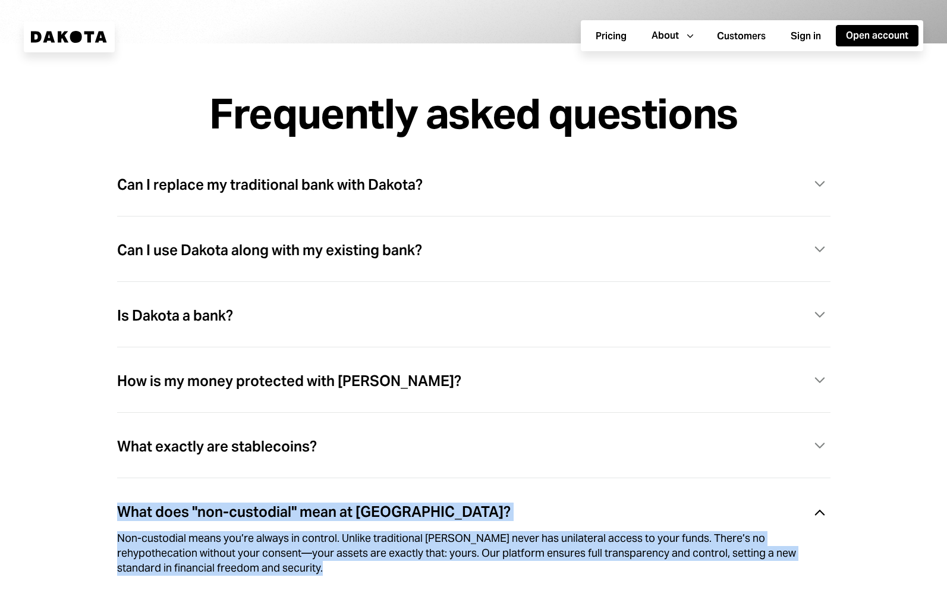
scroll to position [3038, 0]
